Goal: Transaction & Acquisition: Purchase product/service

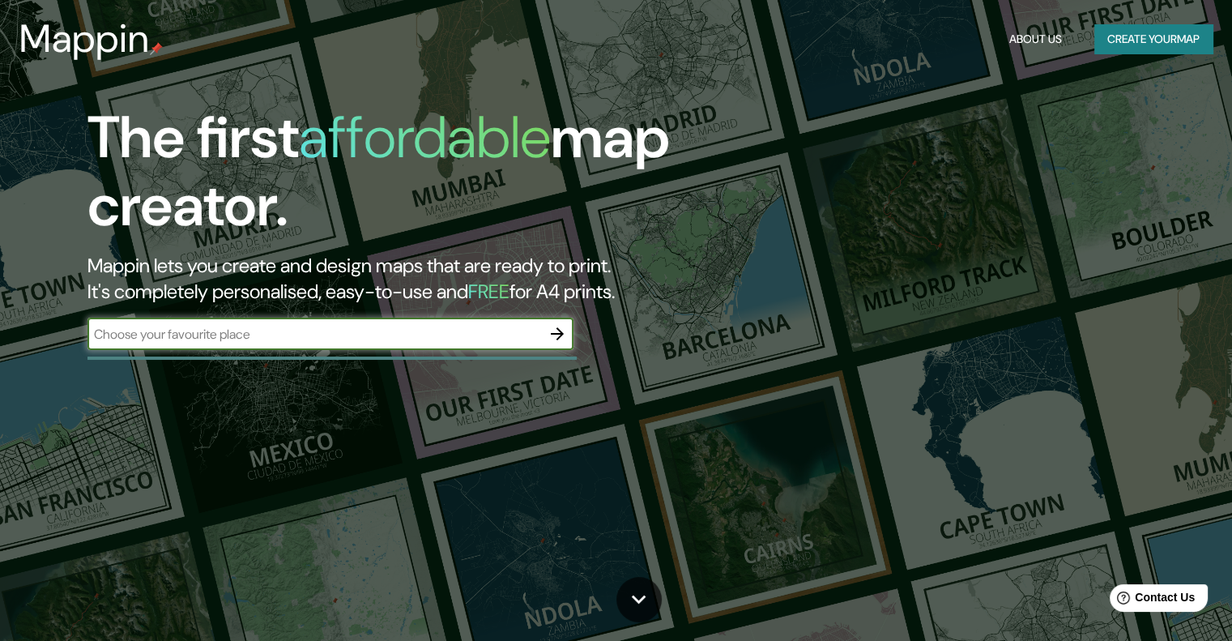
click at [511, 325] on input "text" at bounding box center [315, 334] width 454 height 19
type input "[GEOGRAPHIC_DATA]"
click at [572, 340] on div at bounding box center [557, 334] width 32 height 32
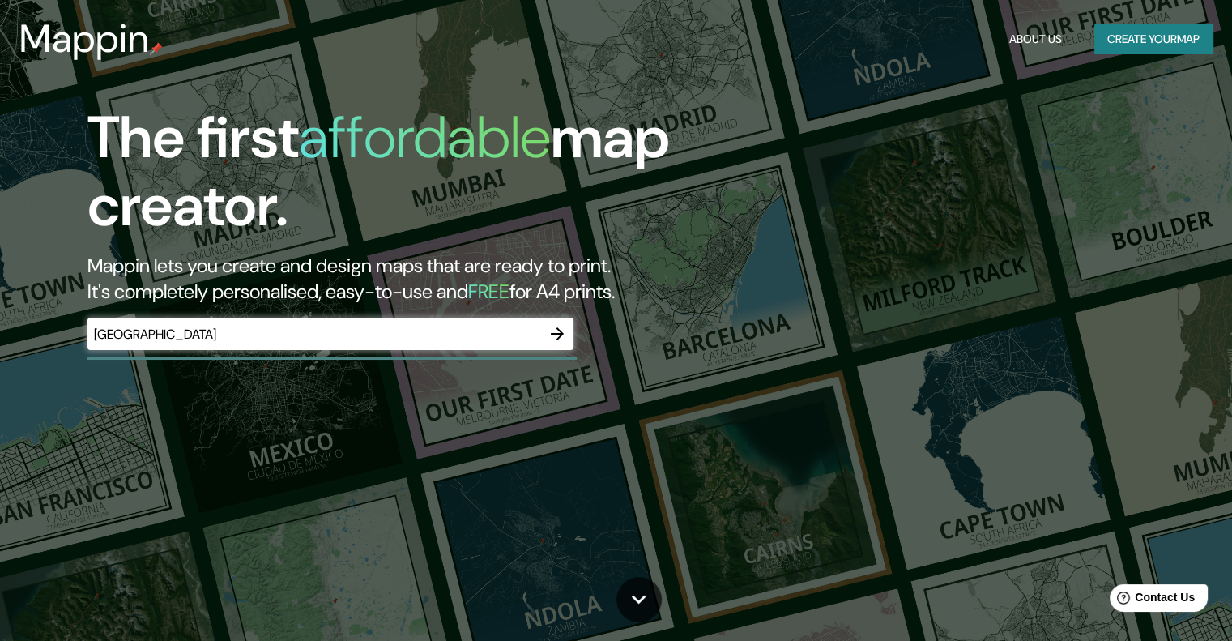
click at [548, 326] on icon "button" at bounding box center [557, 333] width 19 height 19
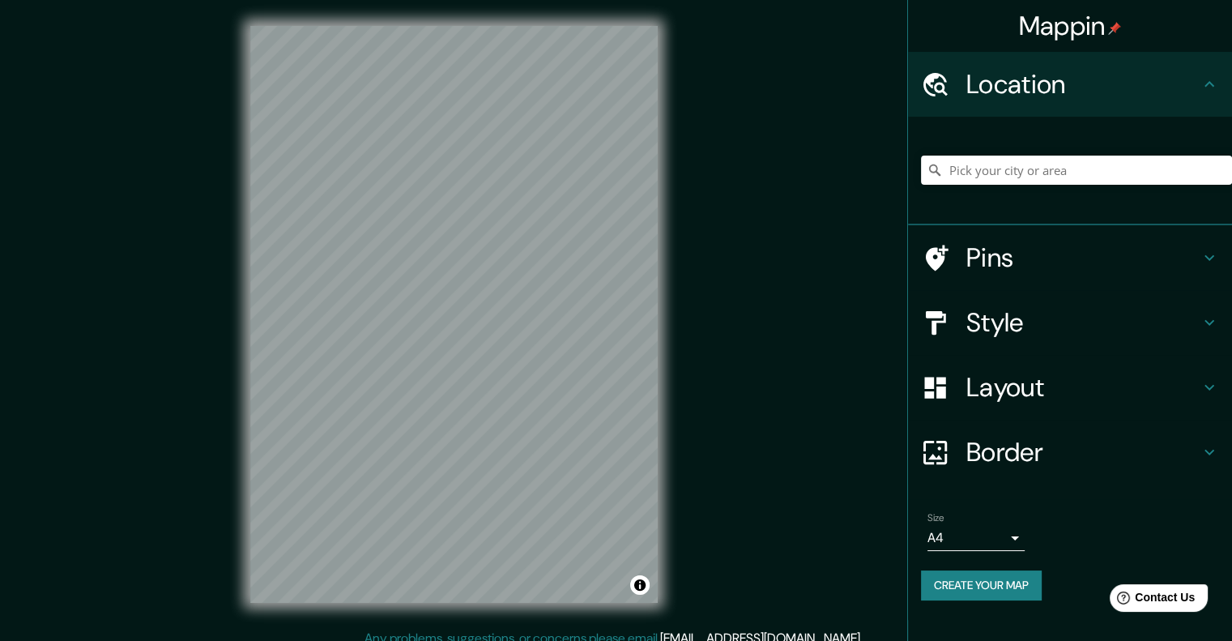
click at [1019, 190] on div at bounding box center [1076, 170] width 311 height 81
click at [1021, 184] on input "Pick your city or area" at bounding box center [1076, 170] width 311 height 29
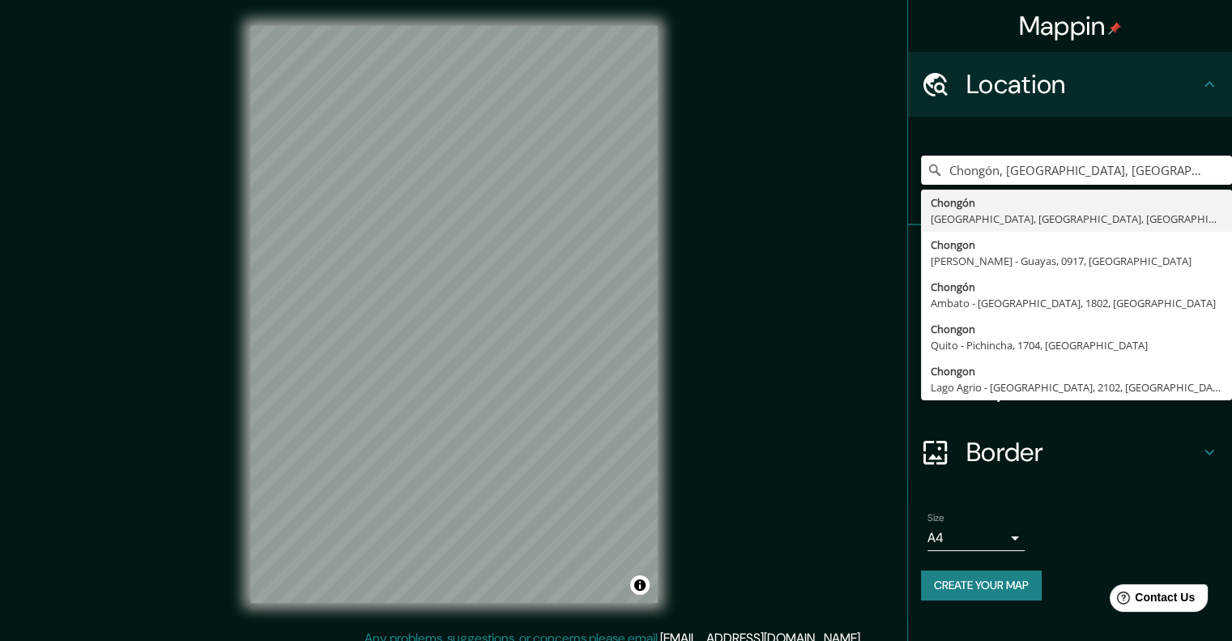
type input "Chongón, [GEOGRAPHIC_DATA], [GEOGRAPHIC_DATA], [GEOGRAPHIC_DATA]"
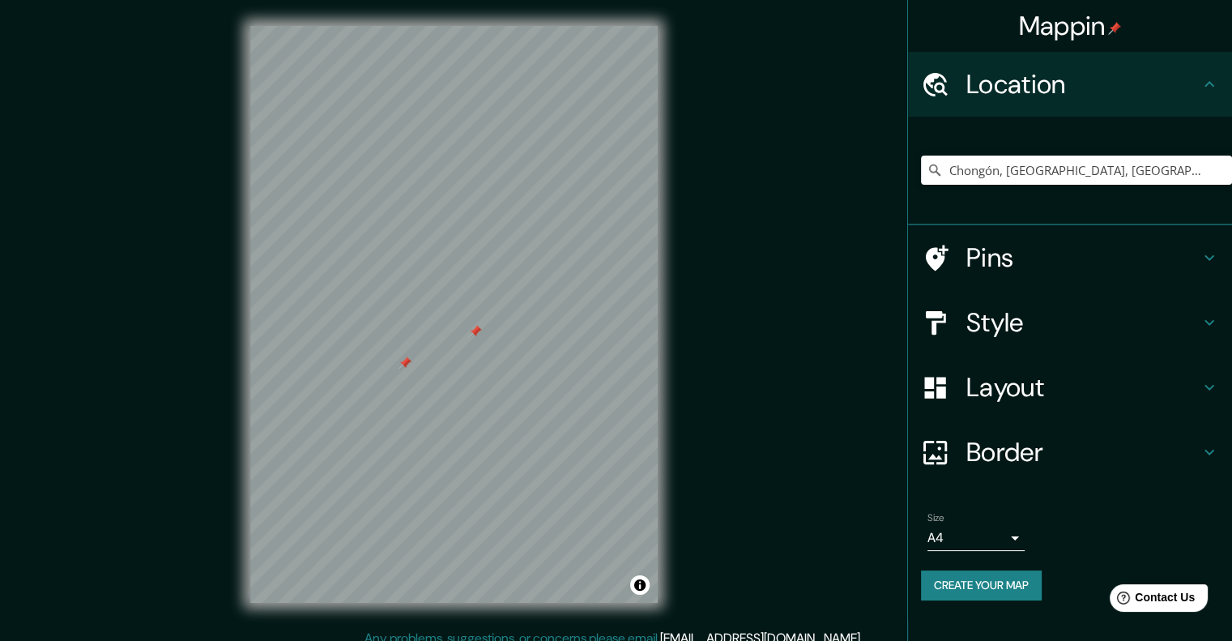
drag, startPoint x: 473, startPoint y: 311, endPoint x: 476, endPoint y: 328, distance: 17.2
click at [476, 328] on div at bounding box center [475, 331] width 13 height 13
click at [1217, 258] on icon at bounding box center [1209, 257] width 19 height 19
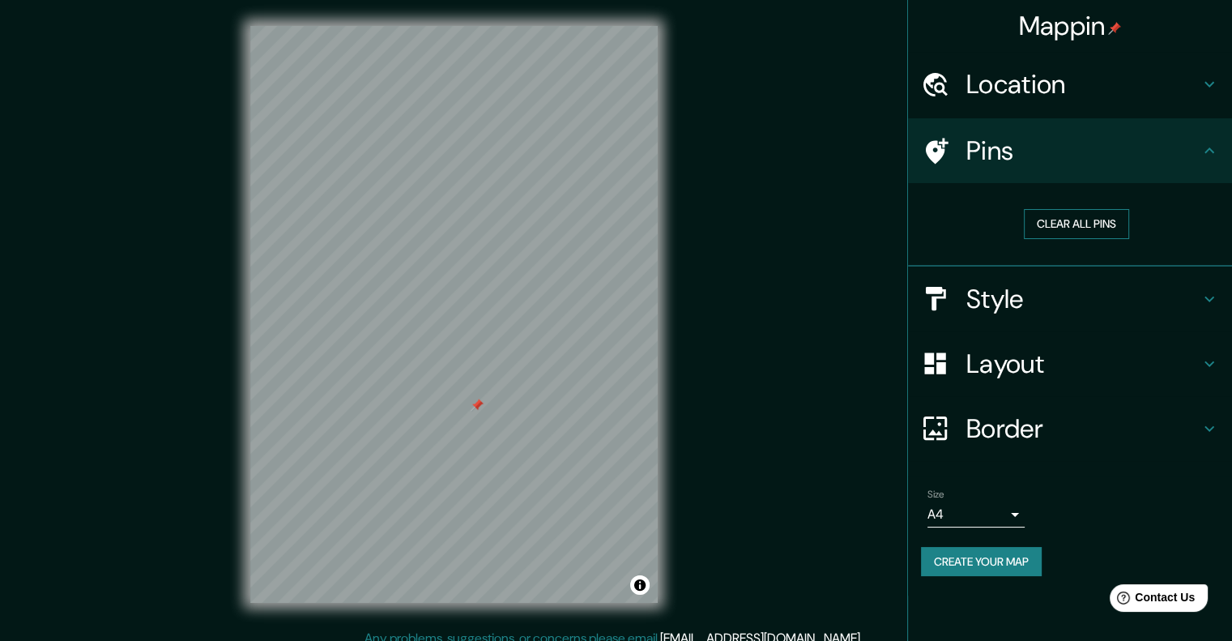
click at [1125, 230] on button "Clear all pins" at bounding box center [1076, 224] width 105 height 30
click at [1186, 283] on h4 "Style" at bounding box center [1083, 299] width 233 height 32
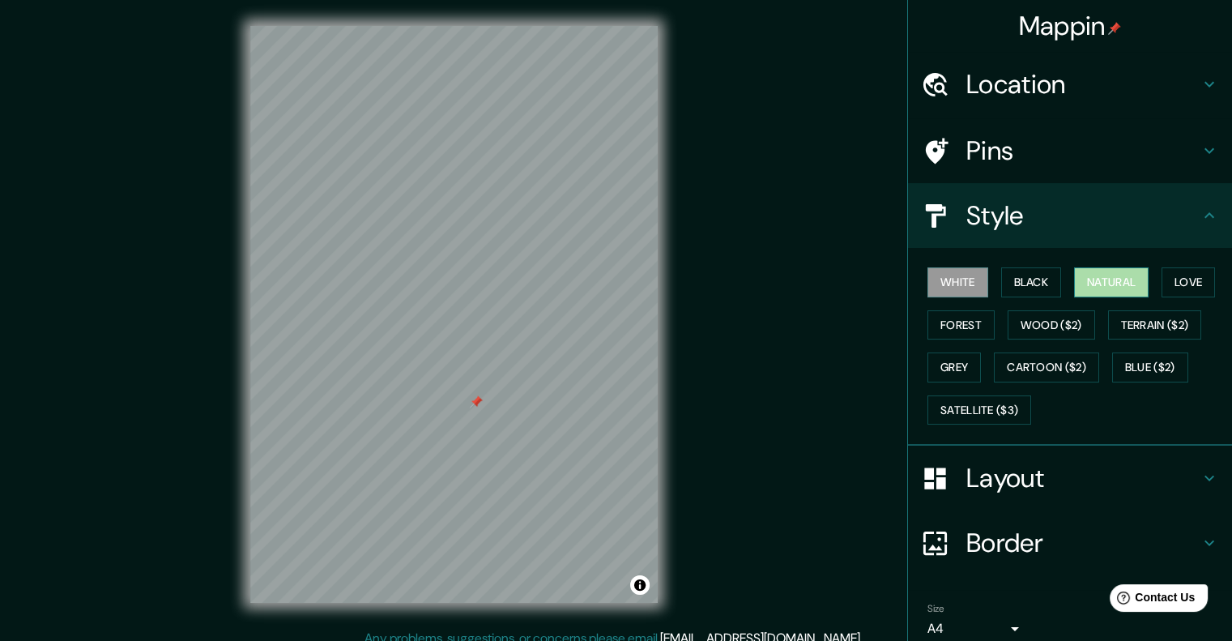
click at [1086, 286] on button "Natural" at bounding box center [1111, 282] width 75 height 30
click at [1180, 288] on button "Love" at bounding box center [1188, 282] width 53 height 30
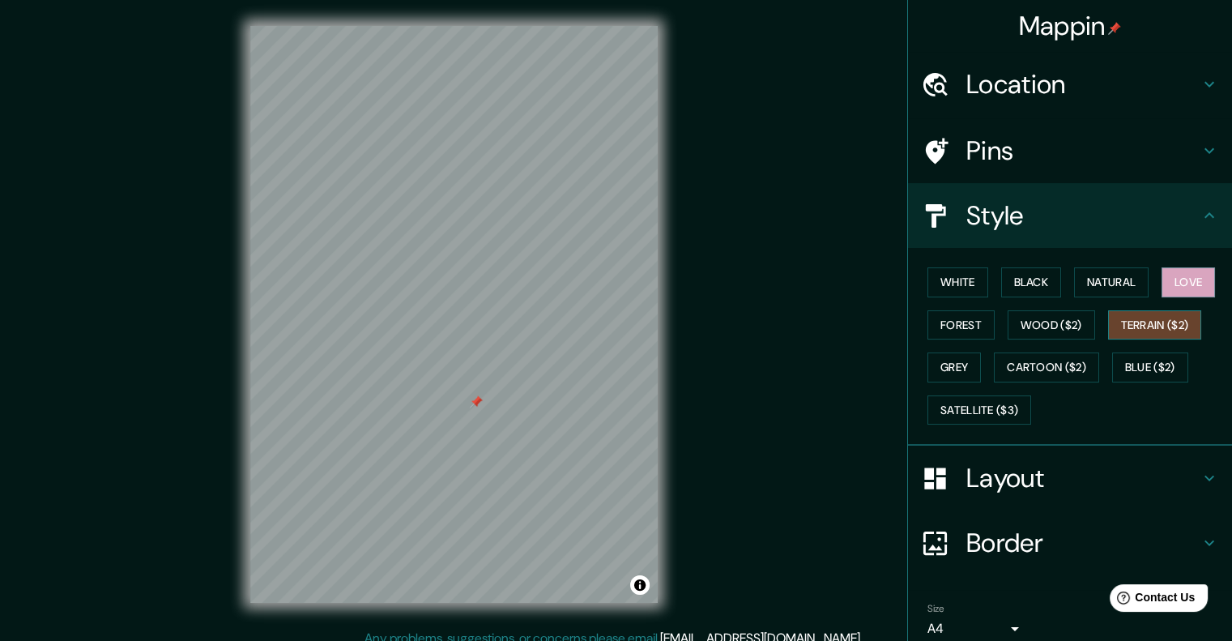
click at [1153, 329] on button "Terrain ($2)" at bounding box center [1155, 325] width 94 height 30
click at [1062, 369] on button "Cartoon ($2)" at bounding box center [1046, 367] width 105 height 30
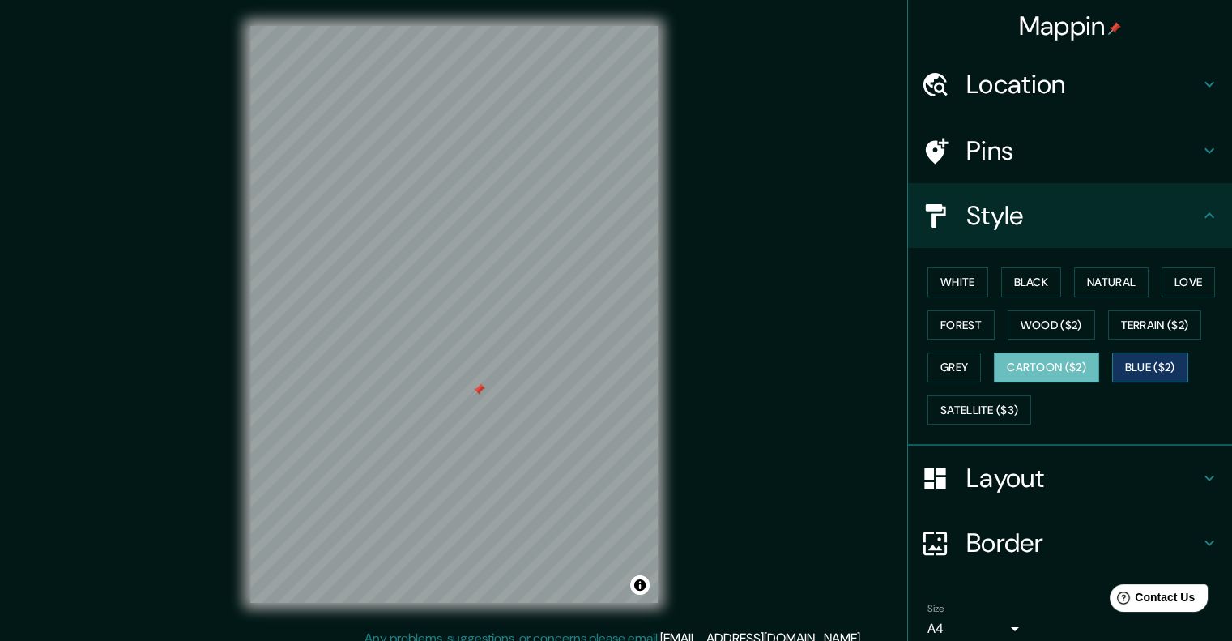
click at [1166, 374] on button "Blue ($2)" at bounding box center [1150, 367] width 76 height 30
click at [997, 410] on button "Satellite ($3)" at bounding box center [980, 410] width 104 height 30
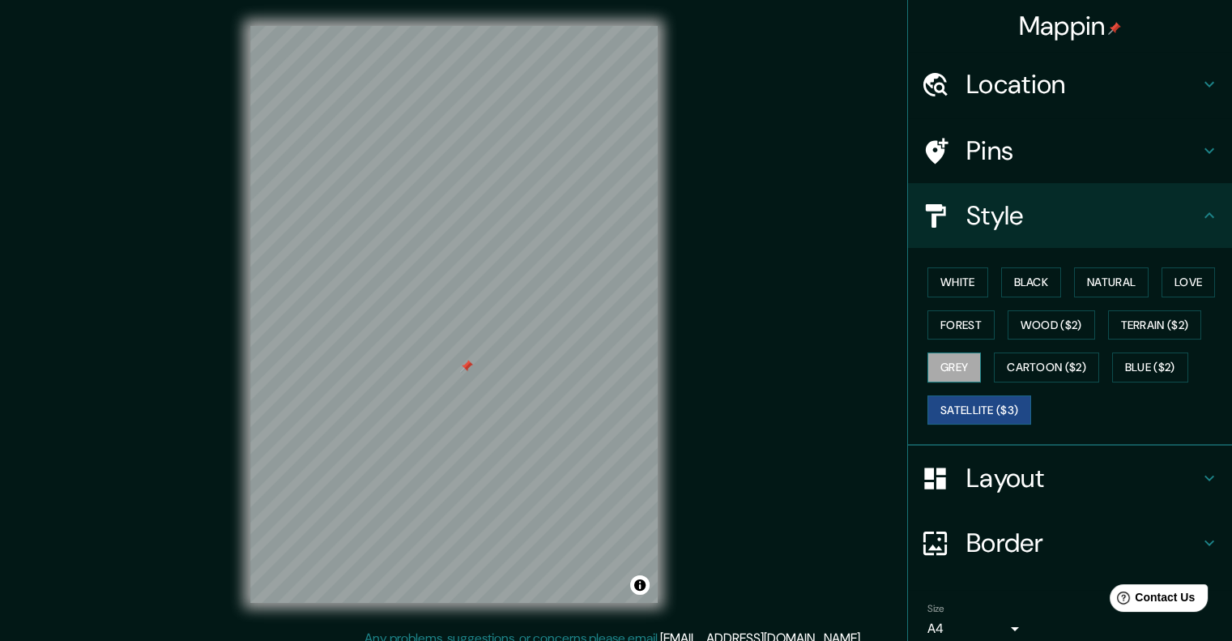
click at [935, 362] on button "Grey" at bounding box center [954, 367] width 53 height 30
click at [946, 330] on button "Forest" at bounding box center [961, 325] width 67 height 30
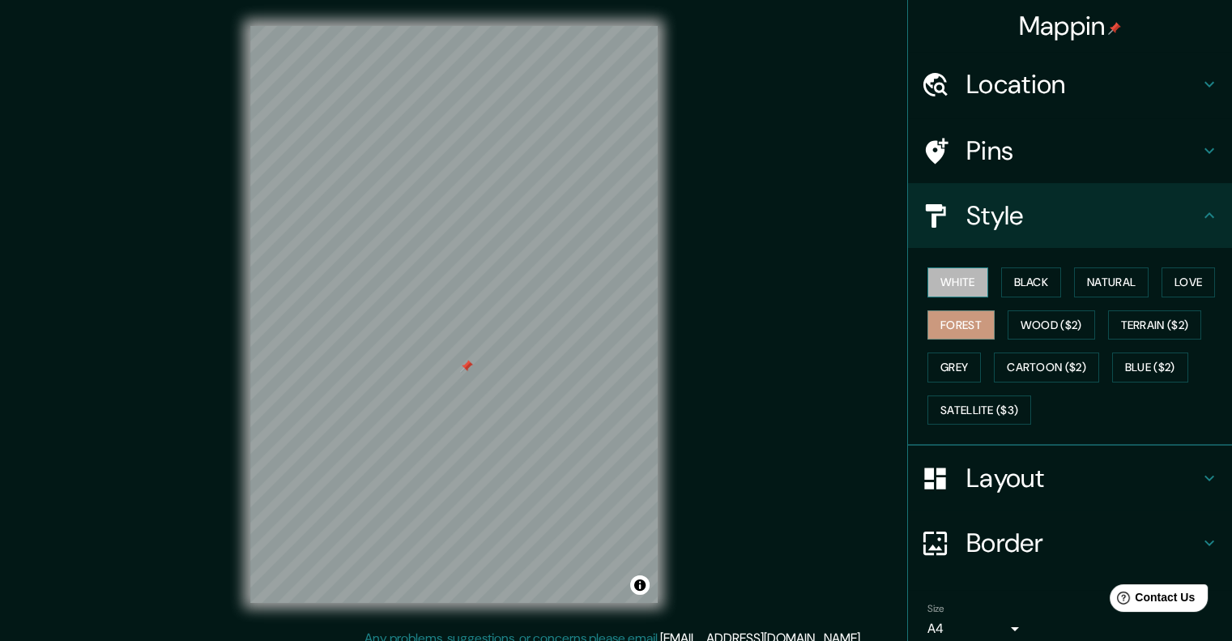
click at [971, 288] on button "White" at bounding box center [958, 282] width 61 height 30
click at [1024, 273] on button "Black" at bounding box center [1031, 282] width 61 height 30
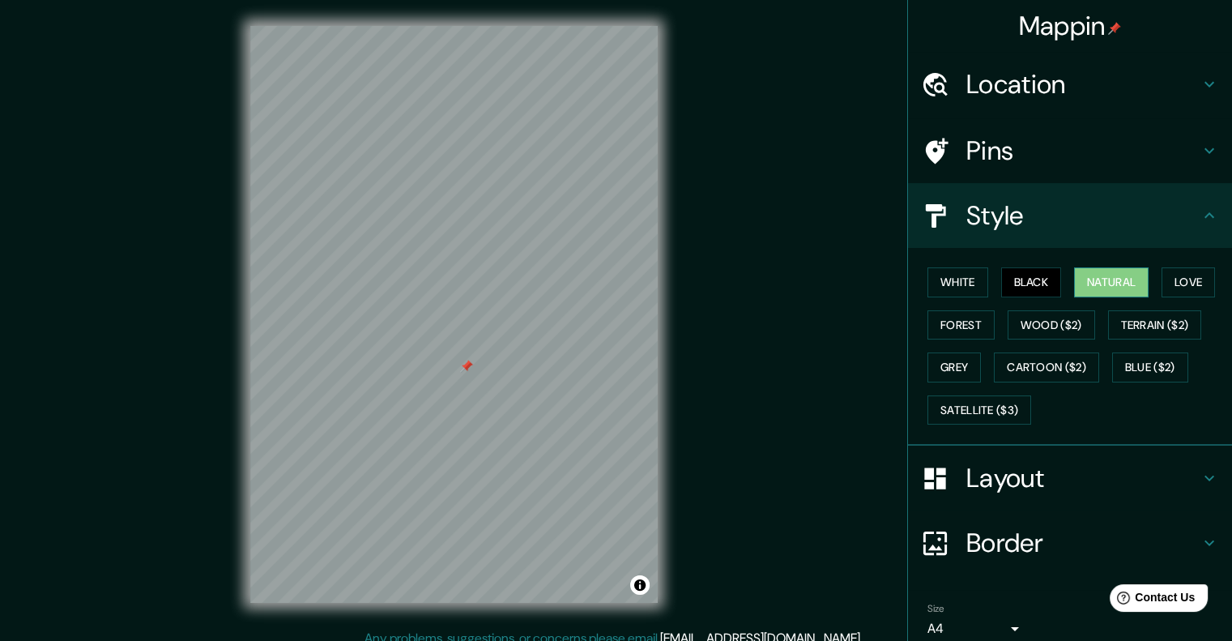
click at [1089, 288] on button "Natural" at bounding box center [1111, 282] width 75 height 30
click at [1210, 472] on div "Layout" at bounding box center [1070, 478] width 324 height 65
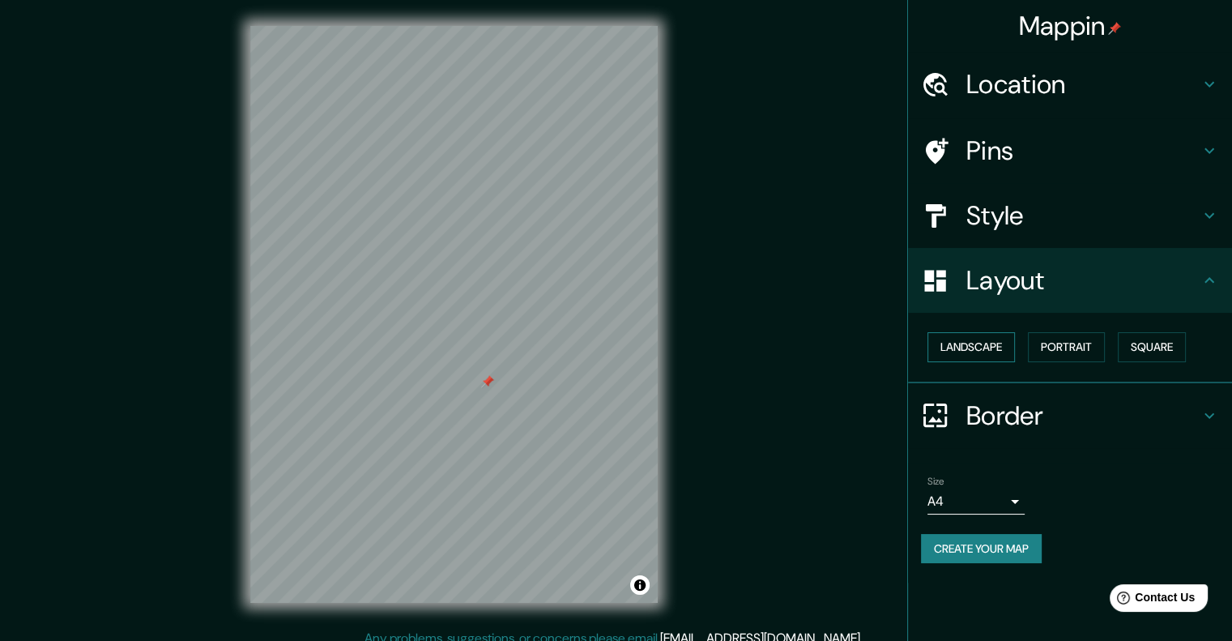
click at [930, 344] on button "Landscape" at bounding box center [972, 347] width 88 height 30
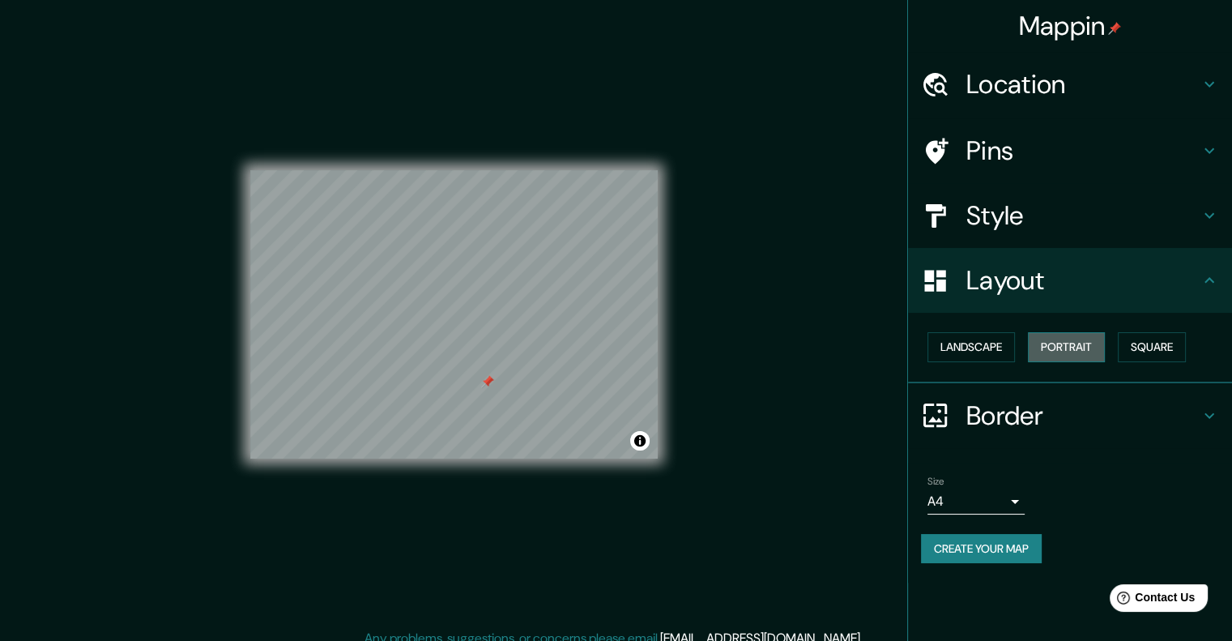
click at [1083, 356] on button "Portrait" at bounding box center [1066, 347] width 77 height 30
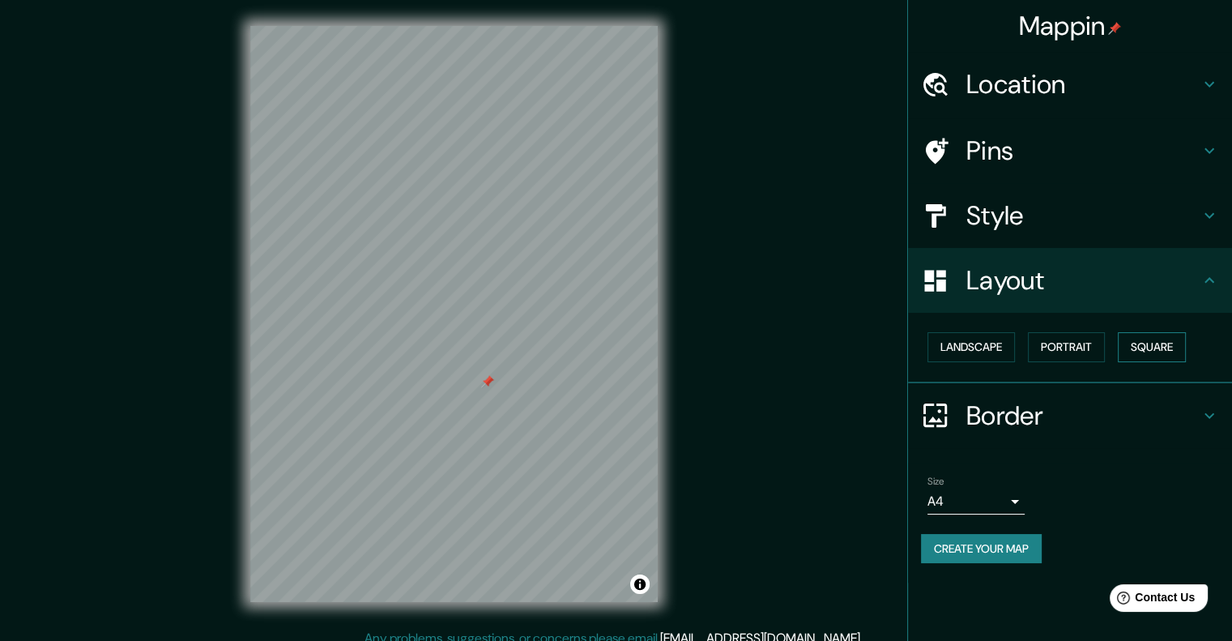
click at [1155, 348] on button "Square" at bounding box center [1152, 347] width 68 height 30
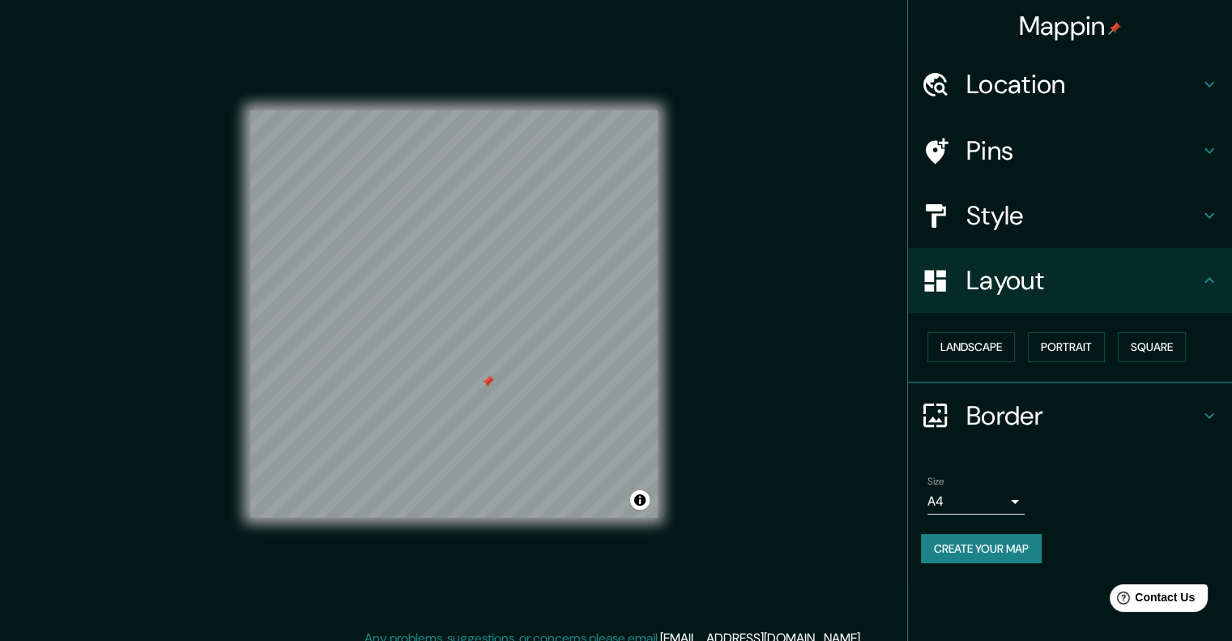
click at [1060, 405] on h4 "Border" at bounding box center [1083, 415] width 233 height 32
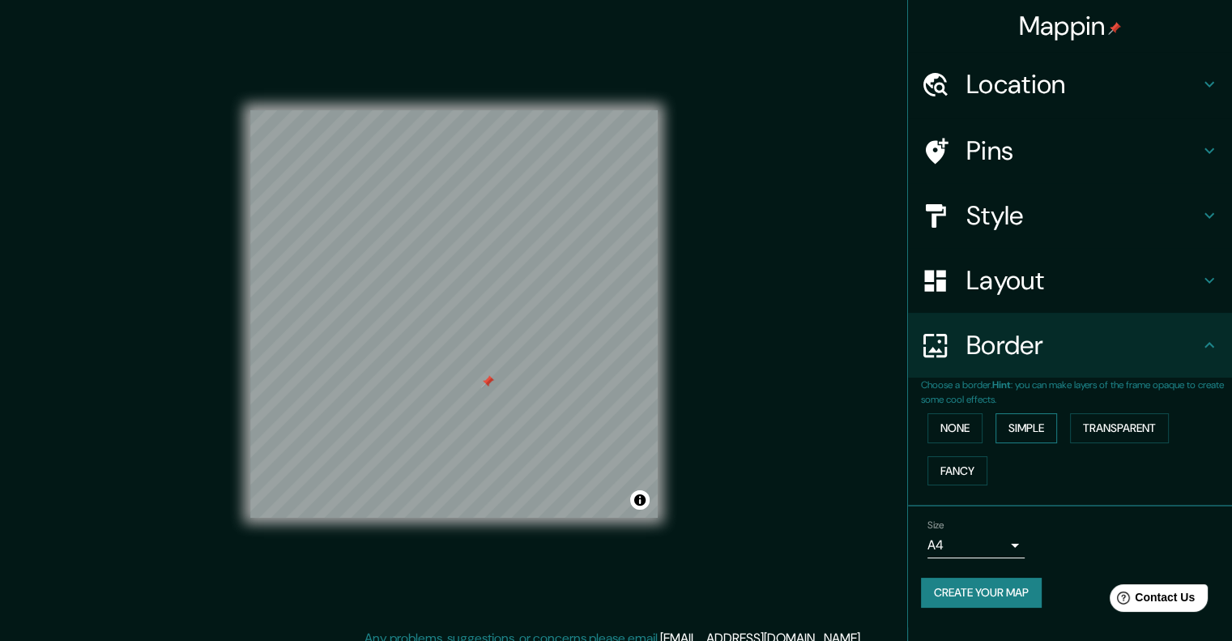
click at [1032, 431] on button "Simple" at bounding box center [1027, 428] width 62 height 30
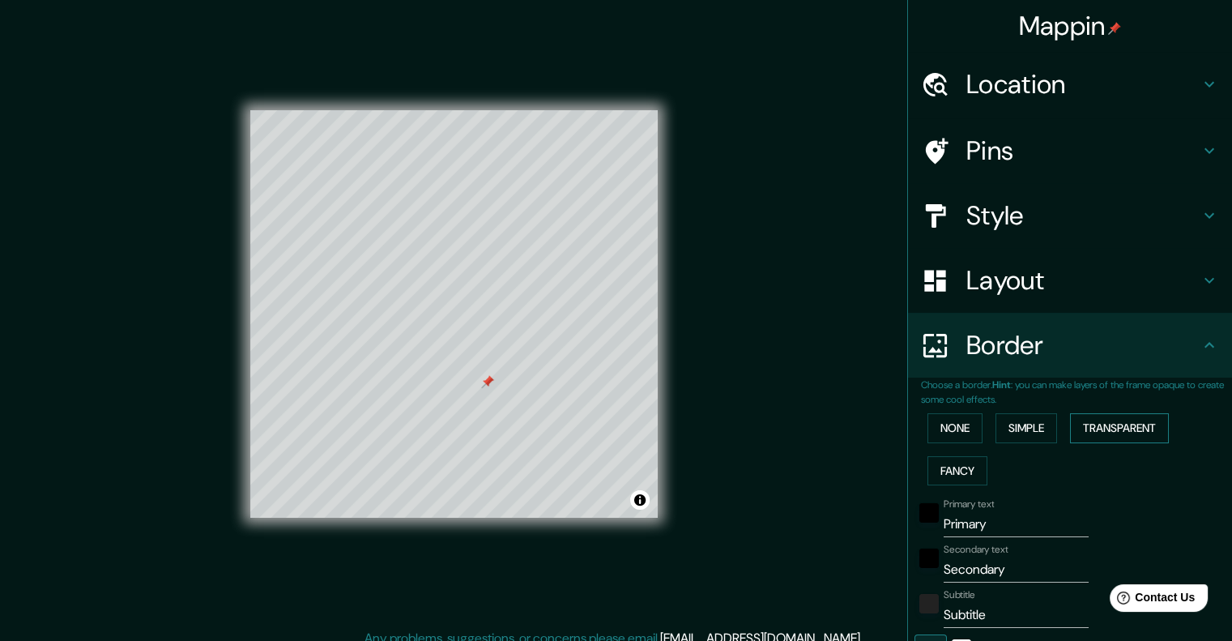
click at [1134, 430] on button "Transparent" at bounding box center [1119, 428] width 99 height 30
click at [959, 475] on button "Fancy" at bounding box center [958, 471] width 60 height 30
click at [1102, 433] on button "Transparent" at bounding box center [1119, 428] width 99 height 30
click at [954, 418] on button "None" at bounding box center [955, 428] width 55 height 30
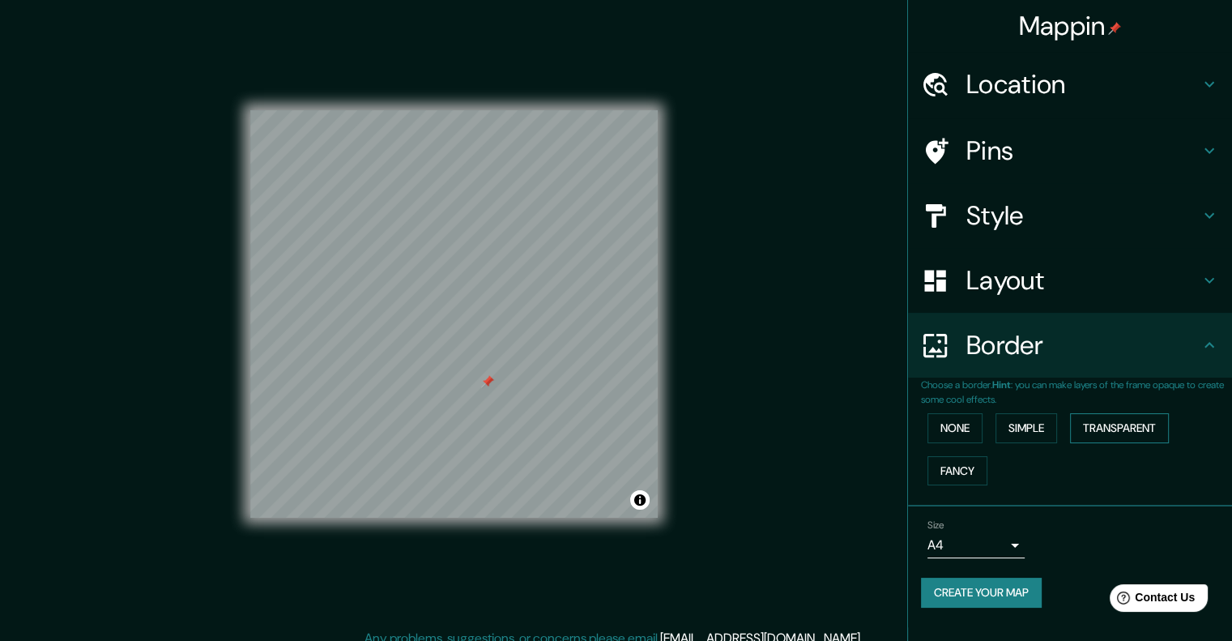
click at [1125, 437] on button "Transparent" at bounding box center [1119, 428] width 99 height 30
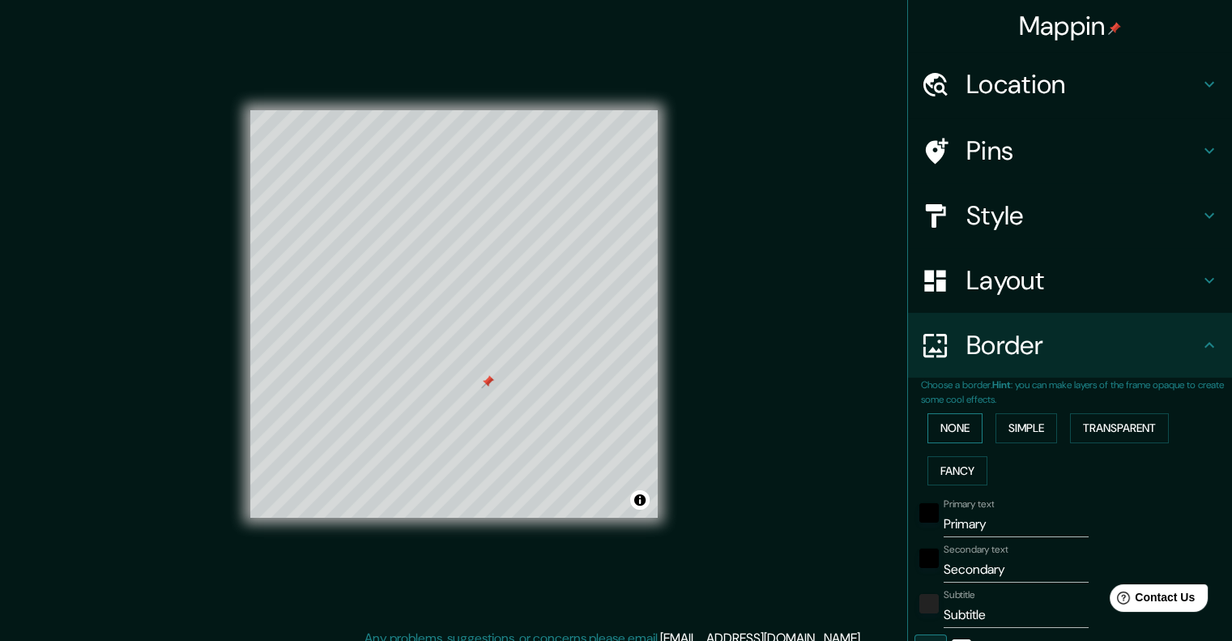
click at [961, 430] on button "None" at bounding box center [955, 428] width 55 height 30
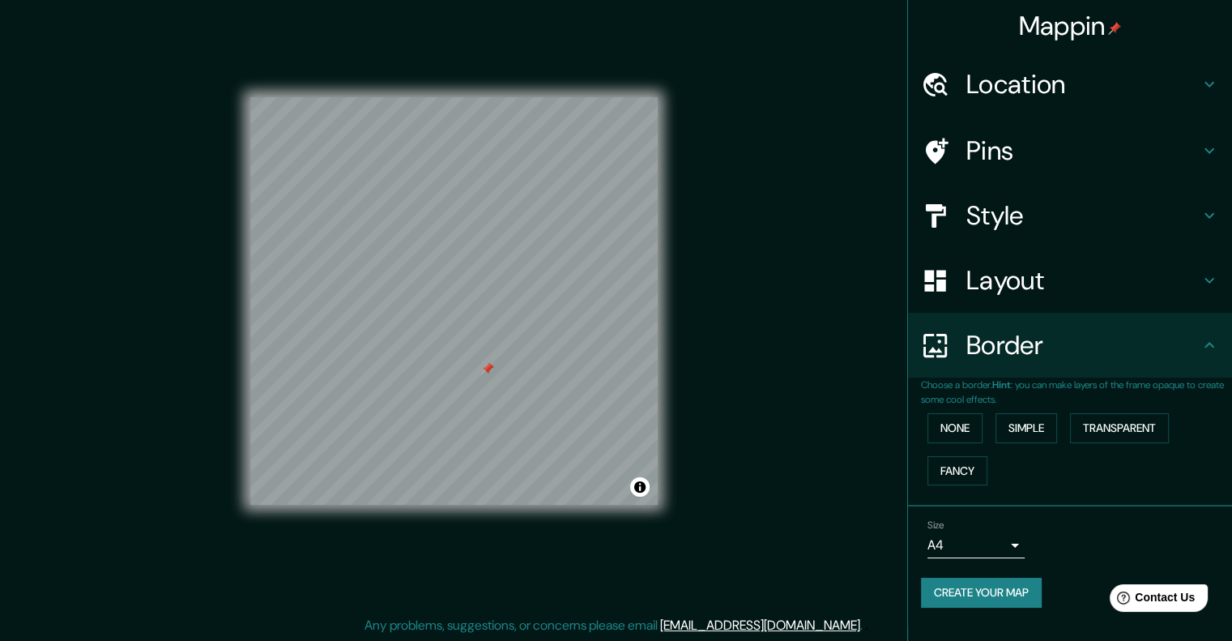
scroll to position [13, 0]
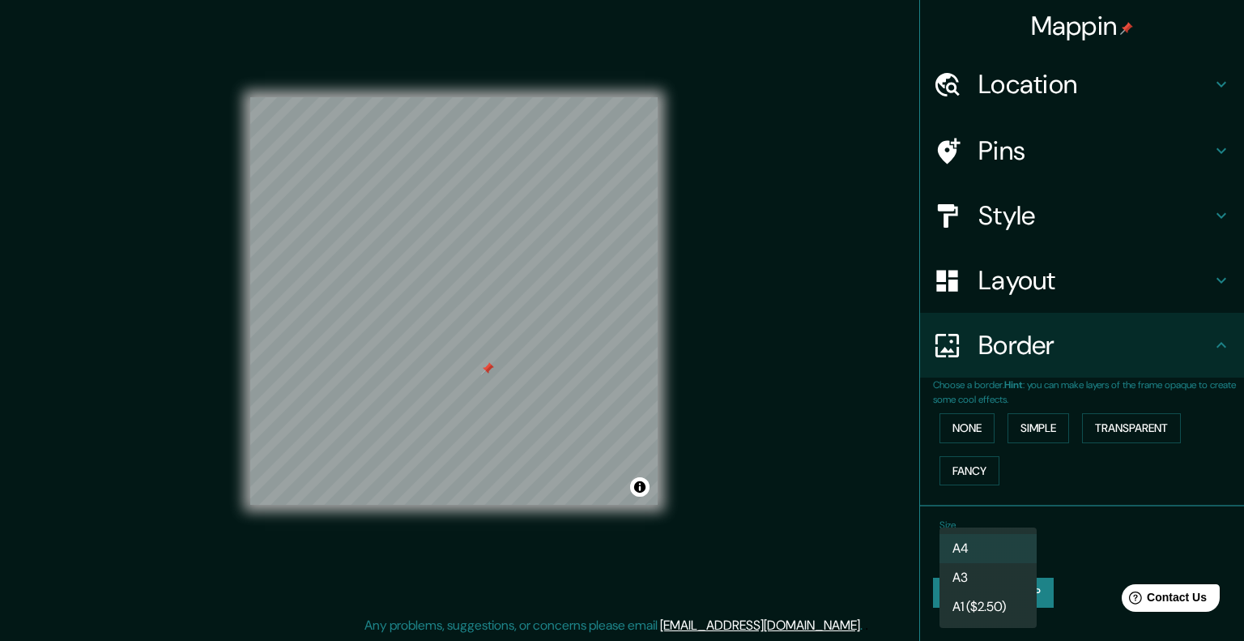
click at [1014, 549] on body "Mappin Location [GEOGRAPHIC_DATA], [GEOGRAPHIC_DATA], [GEOGRAPHIC_DATA], [GEOGR…" at bounding box center [622, 307] width 1244 height 641
click at [1079, 518] on div at bounding box center [622, 320] width 1244 height 641
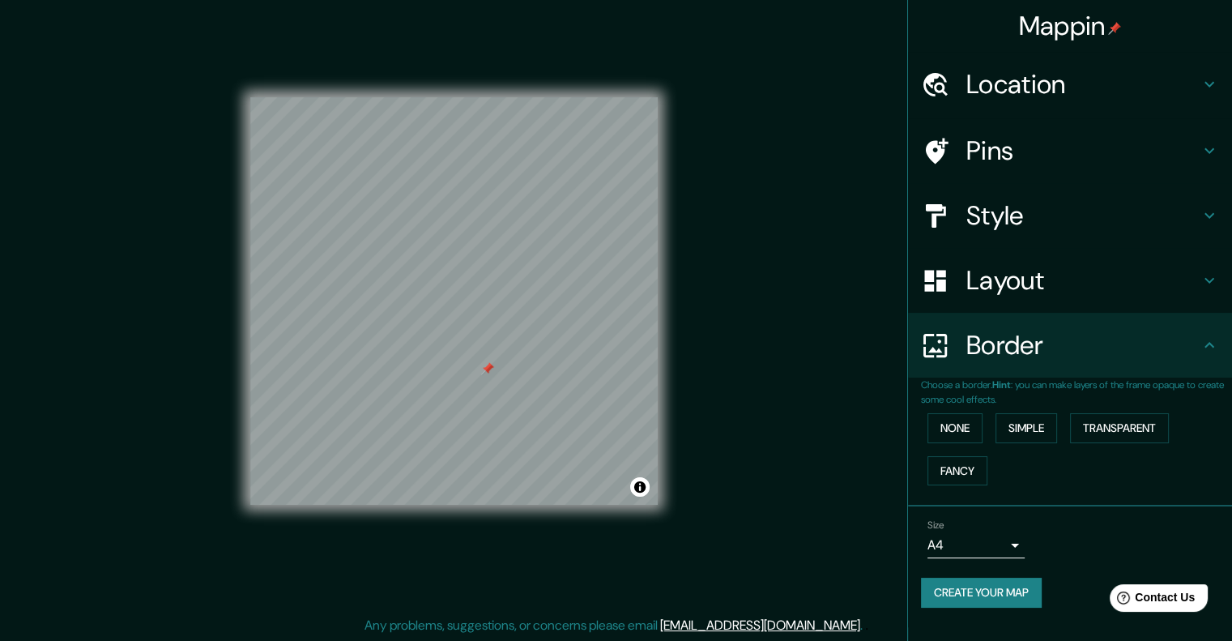
drag, startPoint x: 697, startPoint y: 362, endPoint x: 713, endPoint y: 425, distance: 65.2
click at [713, 425] on div "Mappin Location [GEOGRAPHIC_DATA], [GEOGRAPHIC_DATA], [GEOGRAPHIC_DATA], [GEOGR…" at bounding box center [616, 314] width 1232 height 655
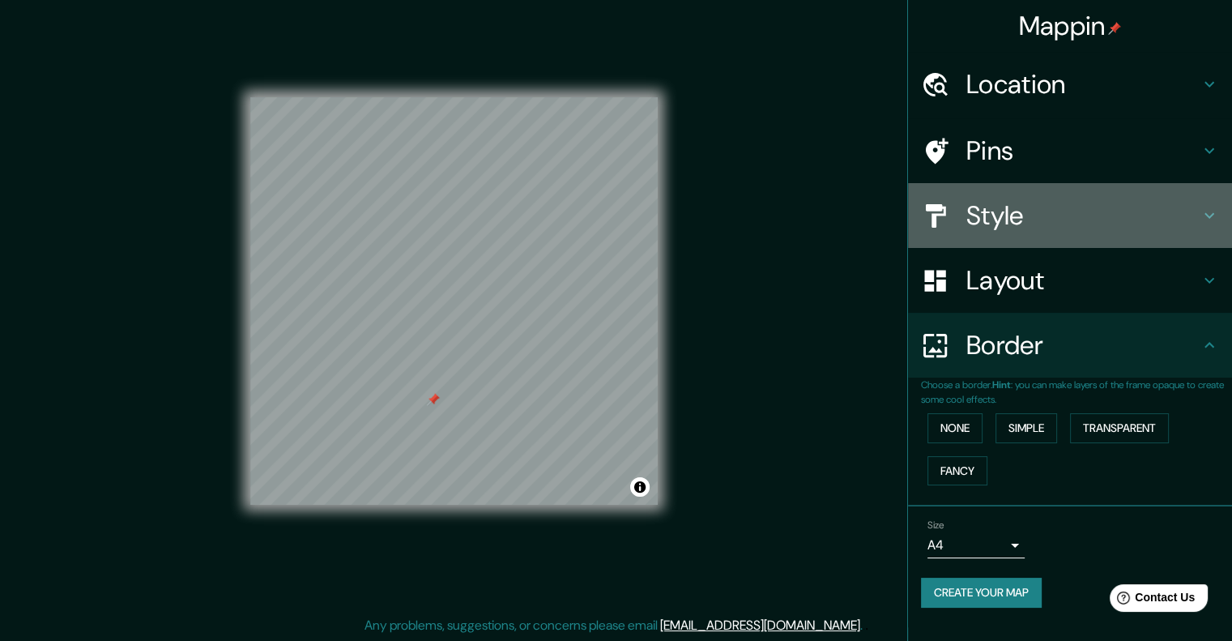
click at [1190, 198] on div "Style" at bounding box center [1070, 215] width 324 height 65
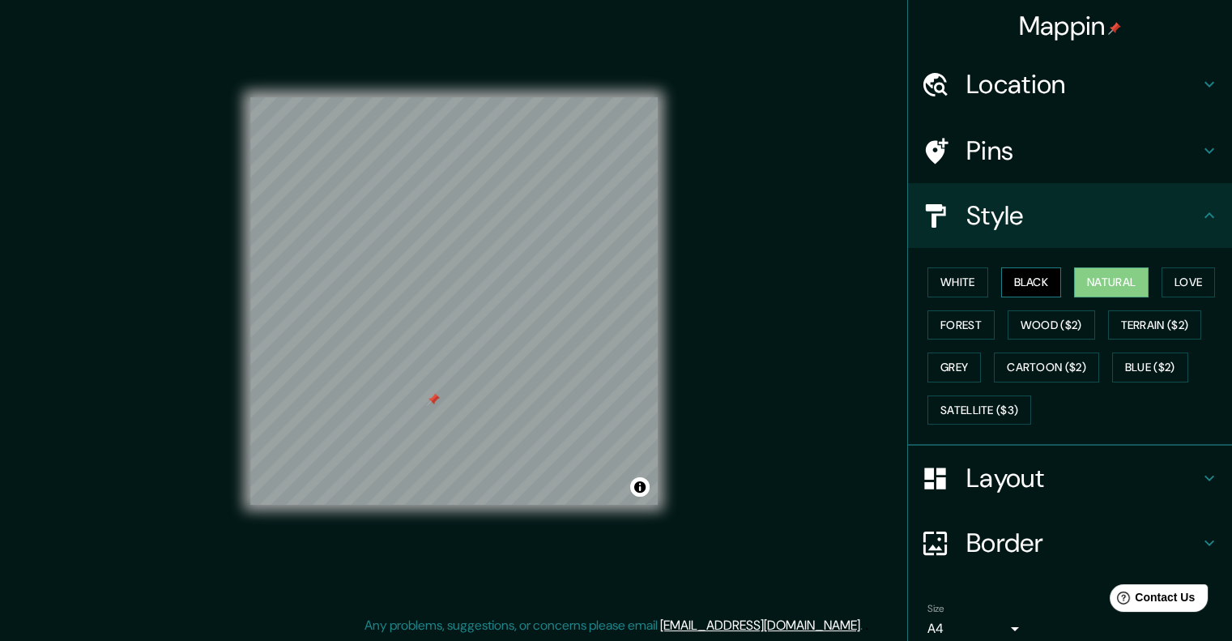
click at [1040, 280] on button "Black" at bounding box center [1031, 282] width 61 height 30
click at [966, 277] on button "White" at bounding box center [958, 282] width 61 height 30
click at [1077, 280] on button "Natural" at bounding box center [1111, 282] width 75 height 30
click at [1174, 277] on button "Love" at bounding box center [1188, 282] width 53 height 30
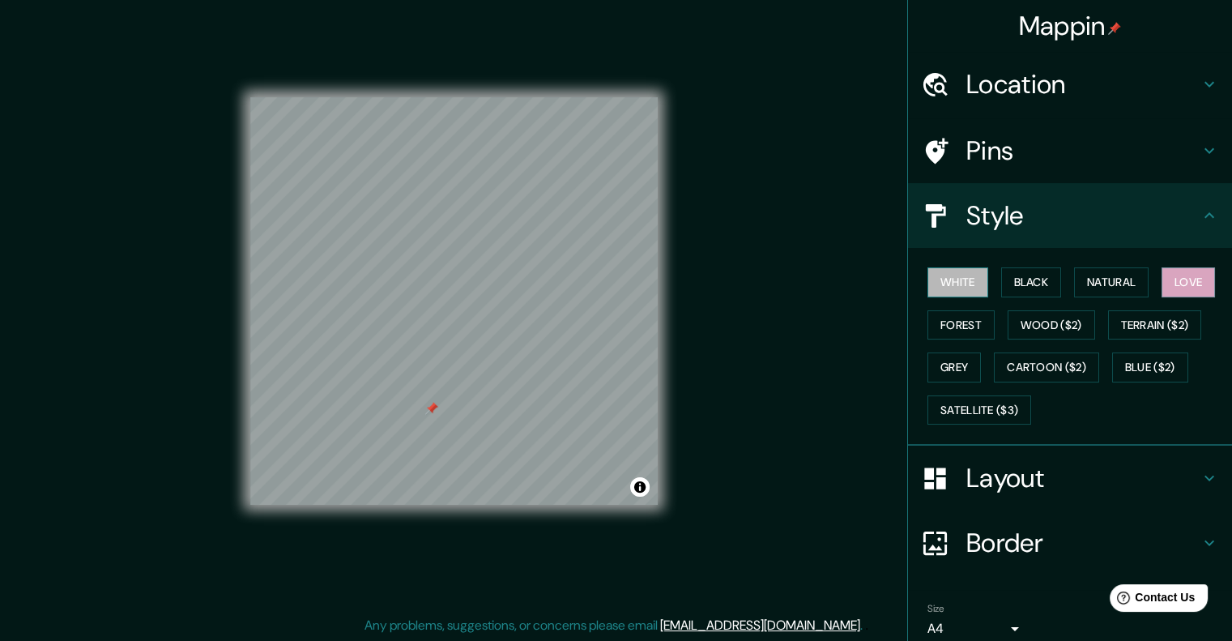
click at [972, 280] on button "White" at bounding box center [958, 282] width 61 height 30
click at [1001, 285] on button "Black" at bounding box center [1031, 282] width 61 height 30
click at [975, 275] on button "White" at bounding box center [958, 282] width 61 height 30
drag, startPoint x: 436, startPoint y: 403, endPoint x: 418, endPoint y: 403, distance: 17.8
click at [418, 403] on div at bounding box center [414, 409] width 13 height 13
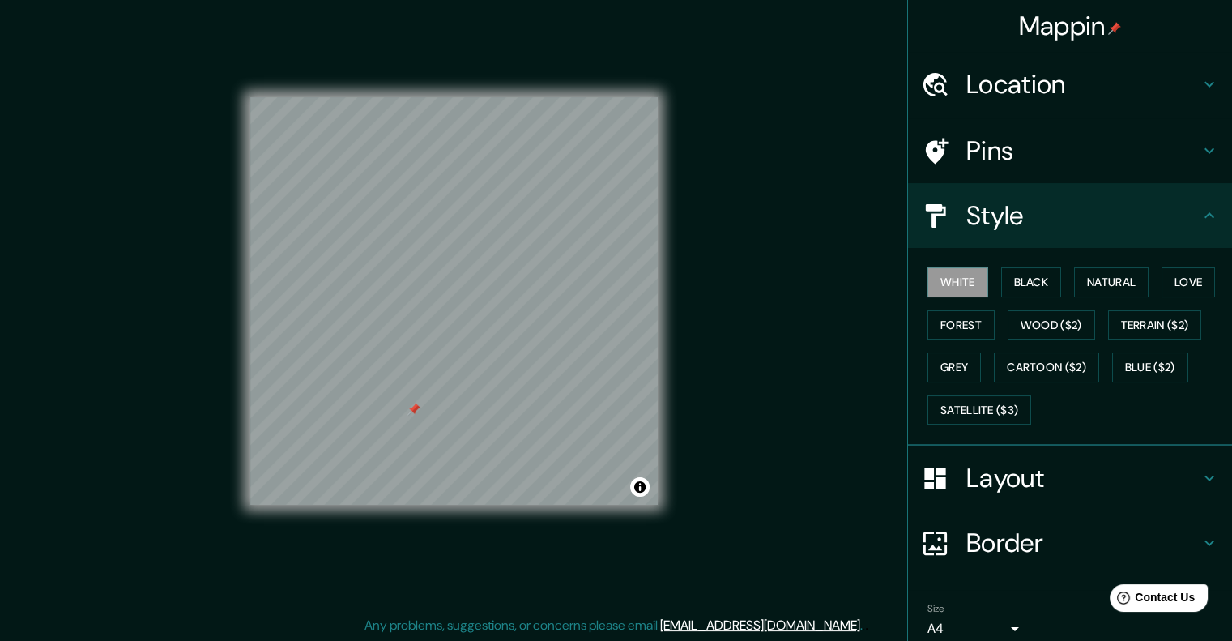
click at [408, 406] on div at bounding box center [414, 409] width 13 height 13
click at [642, 491] on button "Toggle attribution" at bounding box center [639, 486] width 19 height 19
click at [639, 484] on button "Toggle attribution" at bounding box center [639, 486] width 19 height 19
click at [684, 471] on div "Mappin Location [GEOGRAPHIC_DATA], [GEOGRAPHIC_DATA], [GEOGRAPHIC_DATA], [GEOGR…" at bounding box center [616, 314] width 1232 height 655
click at [951, 365] on button "Grey" at bounding box center [954, 367] width 53 height 30
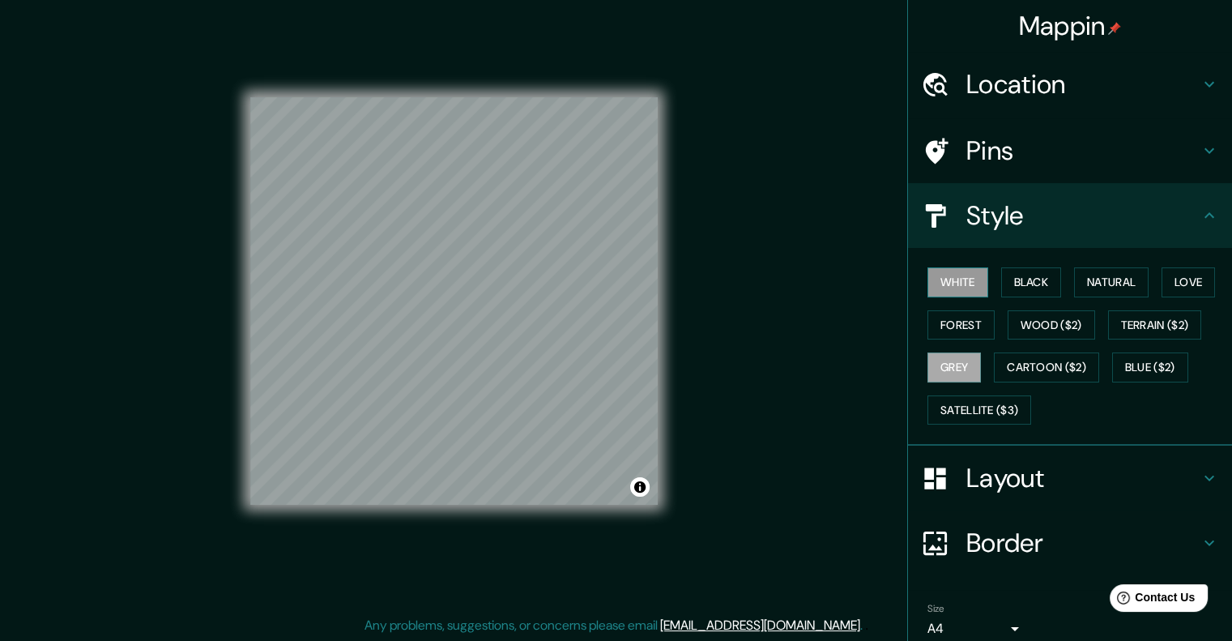
click at [975, 289] on button "White" at bounding box center [958, 282] width 61 height 30
click at [1123, 290] on button "Natural" at bounding box center [1111, 282] width 75 height 30
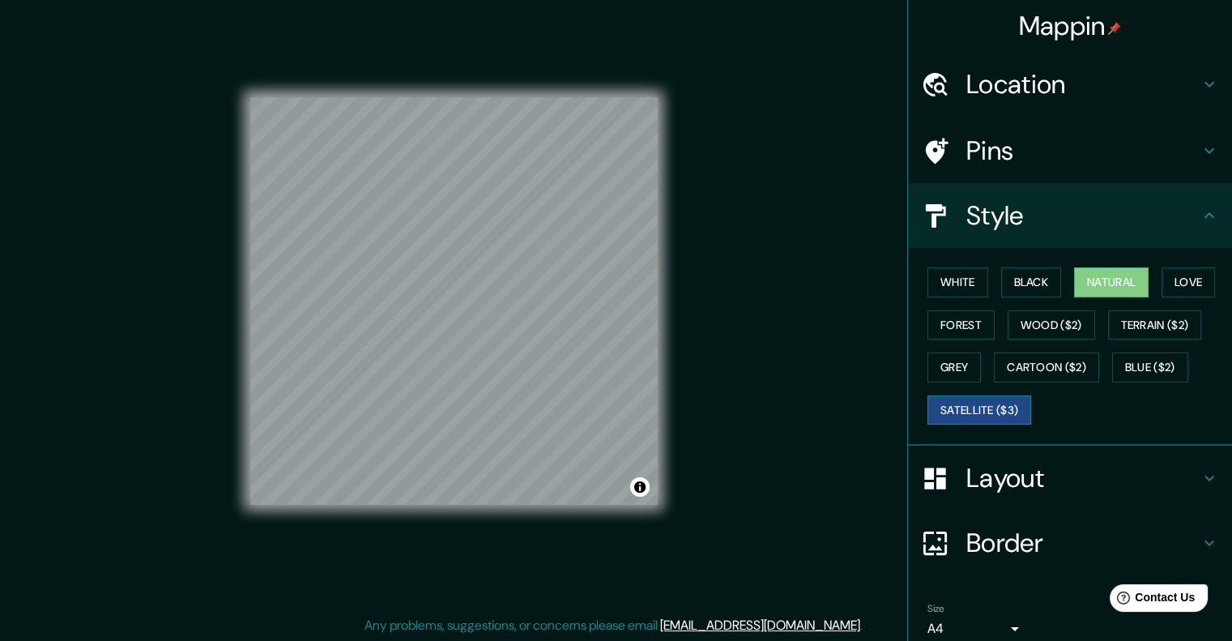
click at [957, 399] on button "Satellite ($3)" at bounding box center [980, 410] width 104 height 30
click at [1113, 359] on button "Blue ($2)" at bounding box center [1150, 367] width 76 height 30
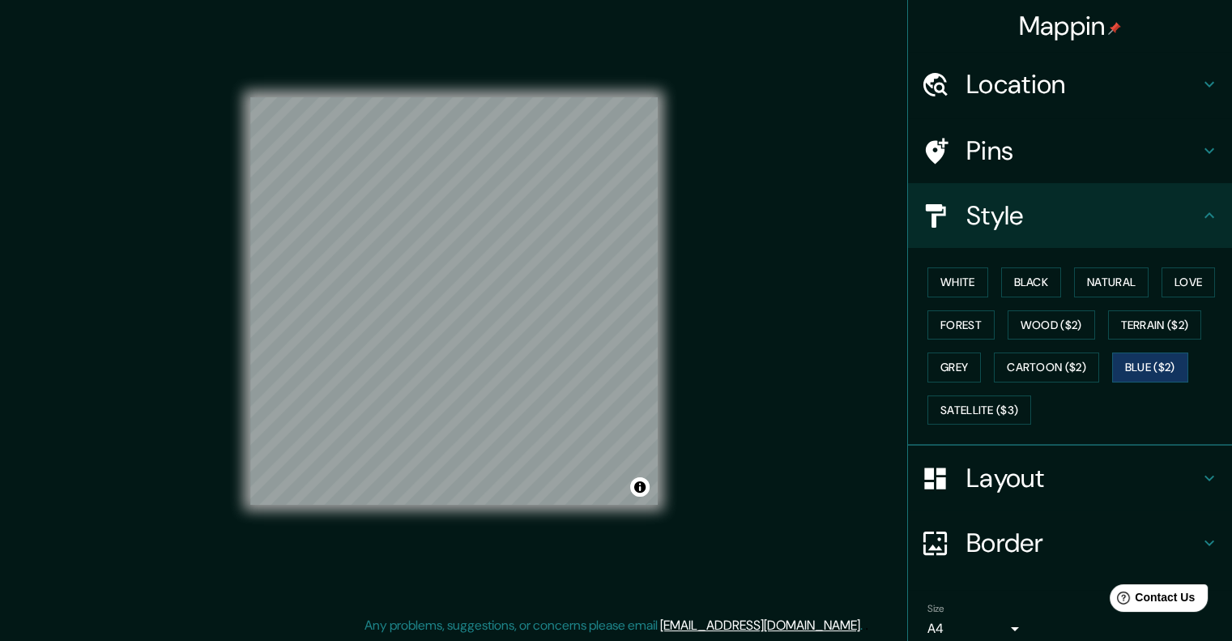
click at [985, 288] on div "White Black Natural Love Forest Wood ($2) Terrain ($2) Grey Cartoon ($2) Blue (…" at bounding box center [1076, 346] width 311 height 170
click at [1007, 283] on button "Black" at bounding box center [1031, 282] width 61 height 30
click at [965, 287] on button "White" at bounding box center [958, 282] width 61 height 30
